Goal: Task Accomplishment & Management: Complete application form

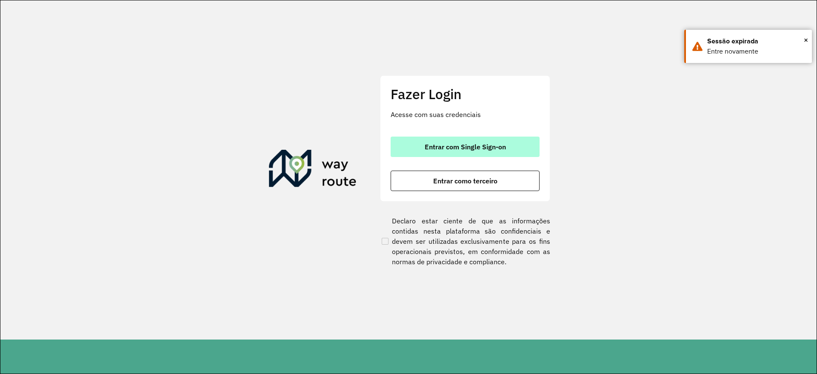
click at [511, 150] on button "Entrar com Single Sign-on" at bounding box center [465, 147] width 149 height 20
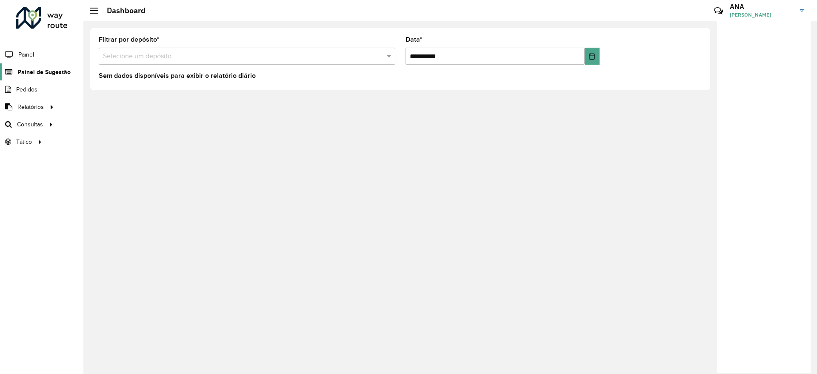
click at [32, 72] on span "Painel de Sugestão" at bounding box center [43, 72] width 53 height 9
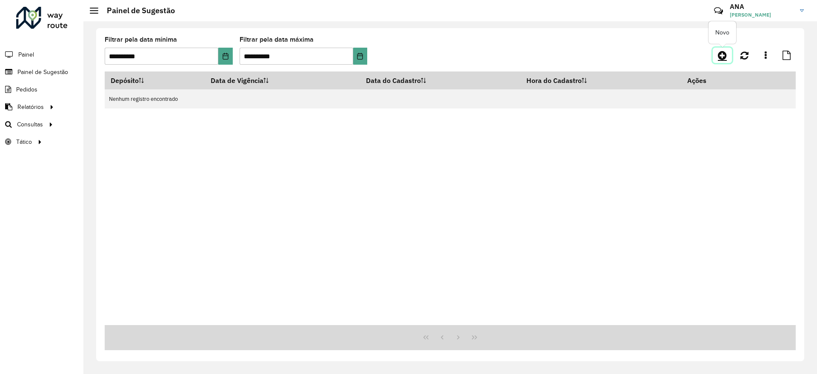
click at [725, 53] on icon at bounding box center [722, 55] width 9 height 10
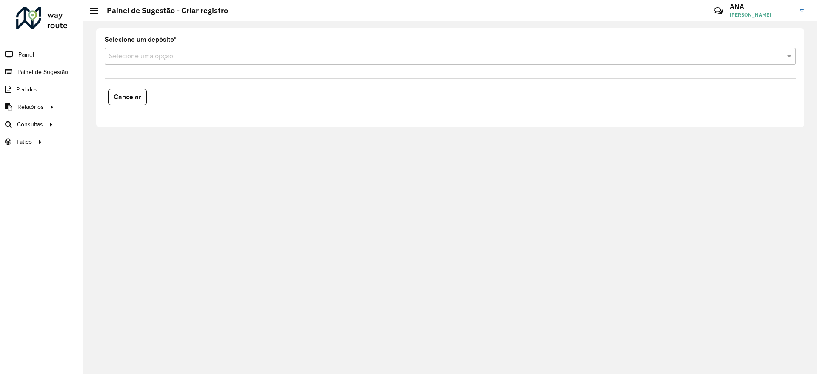
click at [176, 61] on div "Selecione uma opção" at bounding box center [450, 56] width 691 height 17
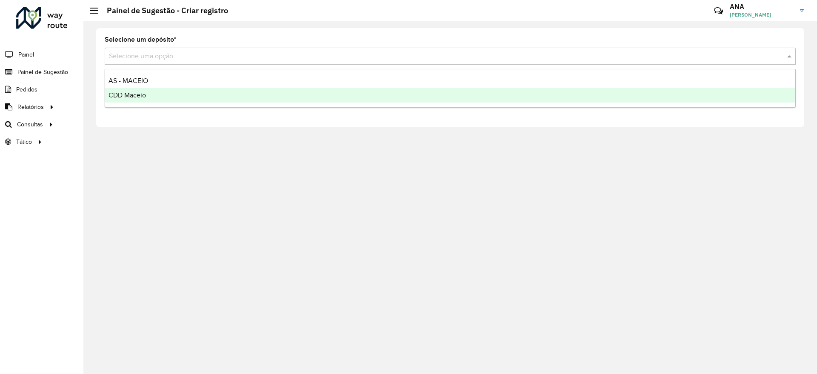
click at [172, 93] on div "CDD Maceio" at bounding box center [450, 95] width 690 height 14
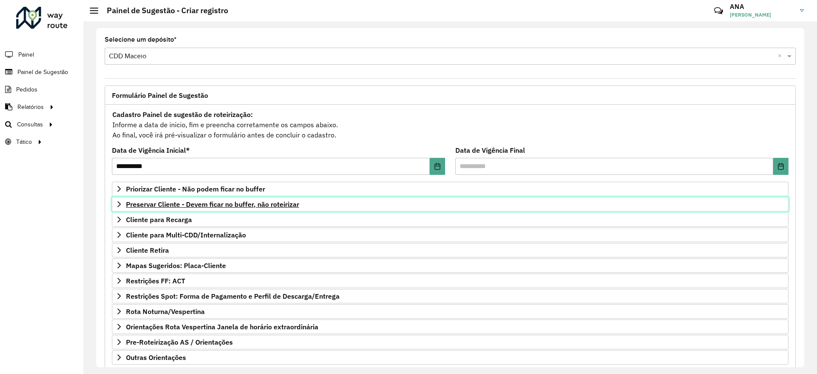
click at [173, 209] on link "Preservar Cliente - Devem ficar no buffer, não roteirizar" at bounding box center [450, 204] width 677 height 14
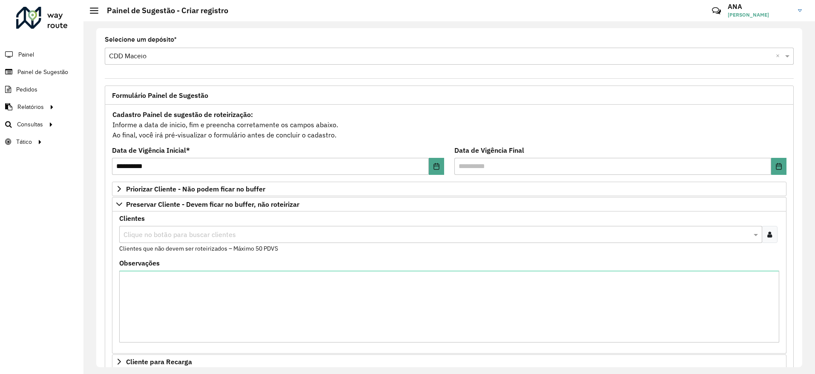
click at [213, 233] on input "text" at bounding box center [436, 235] width 630 height 10
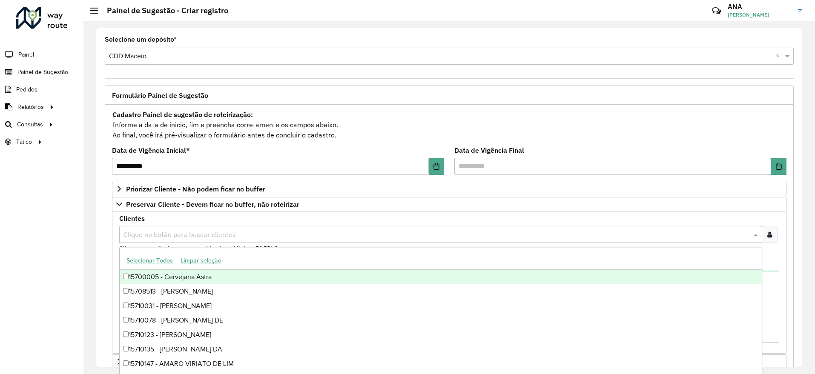
paste input "*****"
type input "*****"
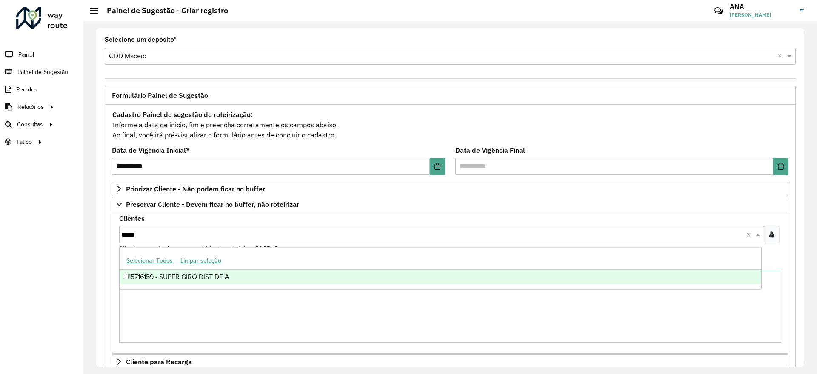
click at [220, 278] on div "15716159 - SUPER GIRO DIST DE A" at bounding box center [441, 277] width 642 height 14
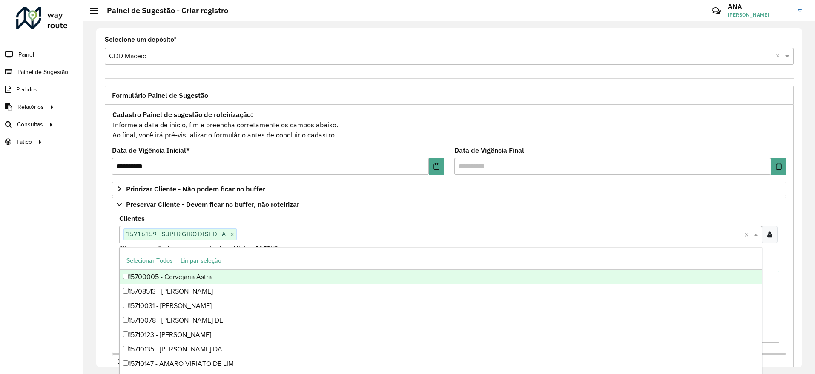
click at [72, 243] on div "Roteirizador AmbevTech Painel Painel de Sugestão Pedidos Relatórios Clientes Cl…" at bounding box center [41, 187] width 83 height 374
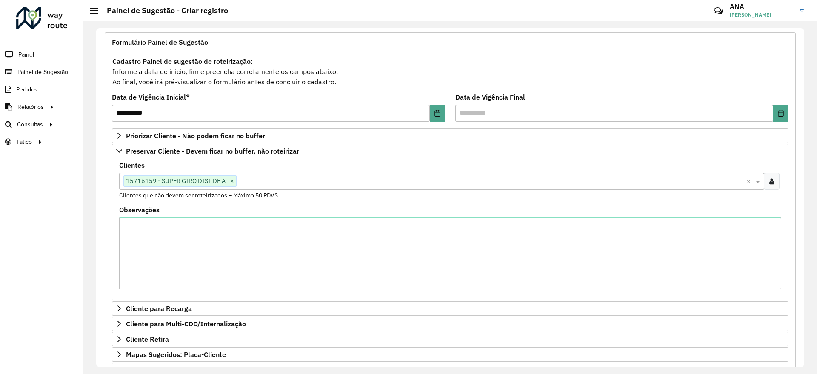
scroll to position [192, 0]
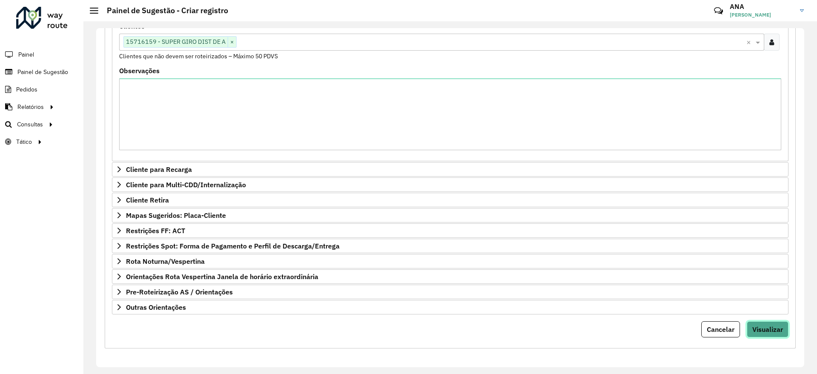
click at [773, 327] on span "Visualizar" at bounding box center [768, 329] width 31 height 9
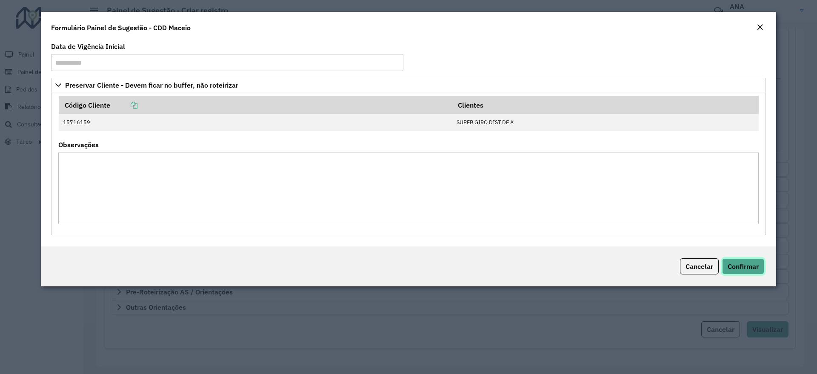
click at [742, 269] on span "Confirmar" at bounding box center [743, 266] width 31 height 9
